Goal: Check status

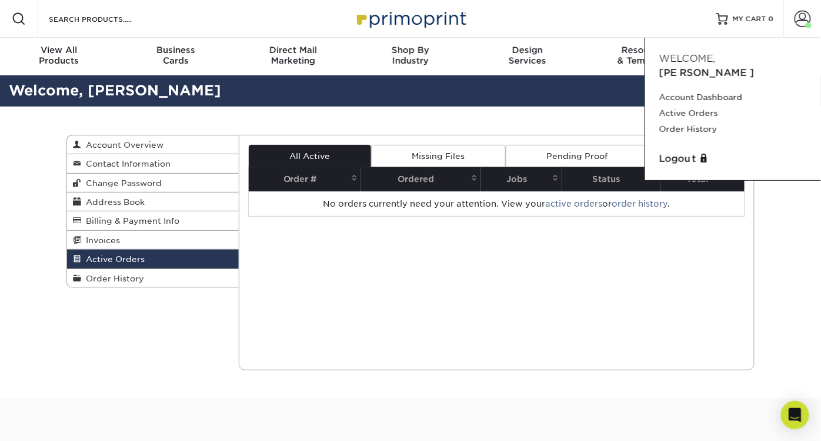
click at [787, 203] on div "Active Orders Account Overview Contact Information Change Password Address Book…" at bounding box center [410, 252] width 821 height 292
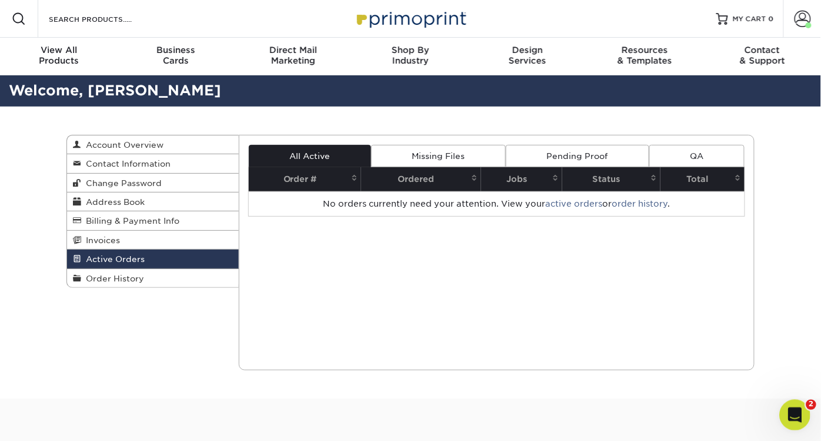
click at [801, 399] on div "Open Intercom Messenger" at bounding box center [793, 413] width 28 height 28
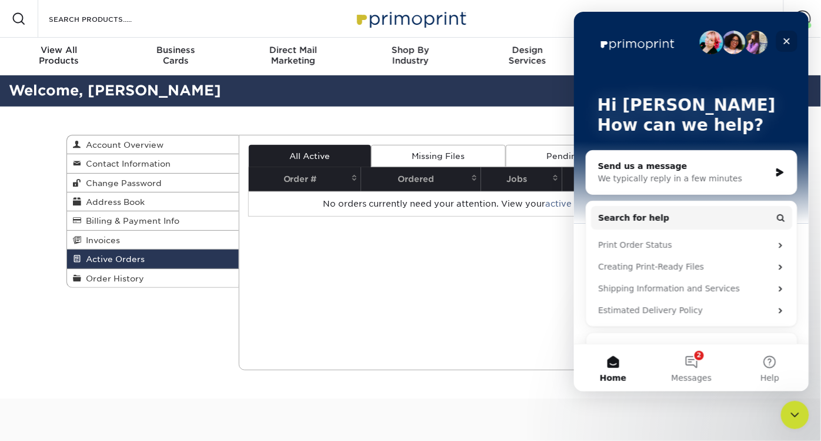
click at [785, 35] on div "Close" at bounding box center [786, 40] width 21 height 21
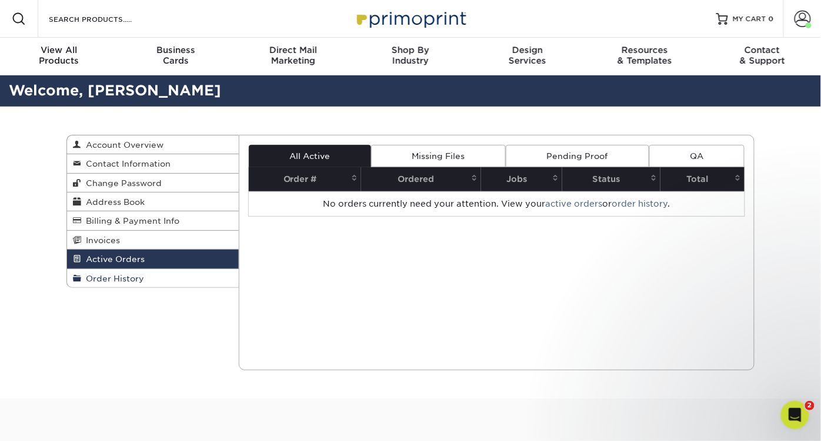
click at [98, 276] on span "Order History" at bounding box center [112, 278] width 63 height 9
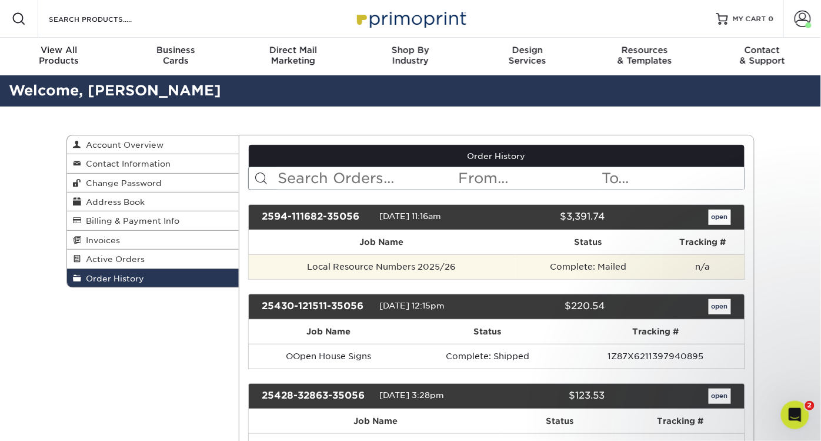
click at [624, 265] on td "Complete: Mailed" at bounding box center [588, 266] width 146 height 25
